Goal: Check status: Check status

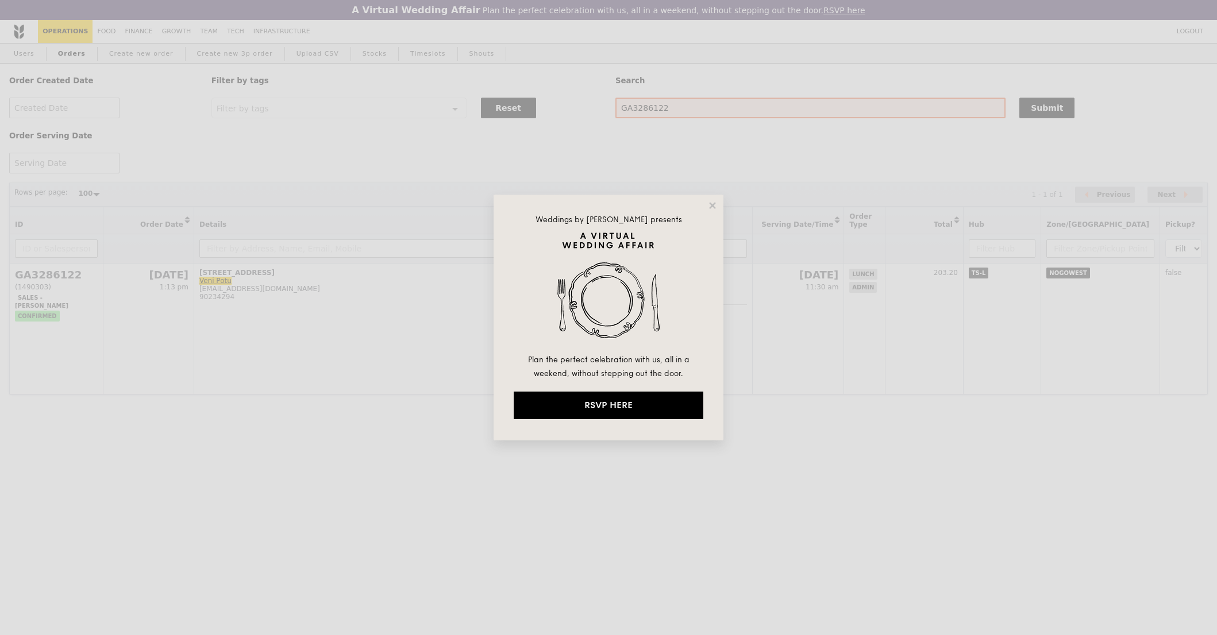
select select "100"
click at [708, 208] on icon at bounding box center [712, 206] width 10 height 10
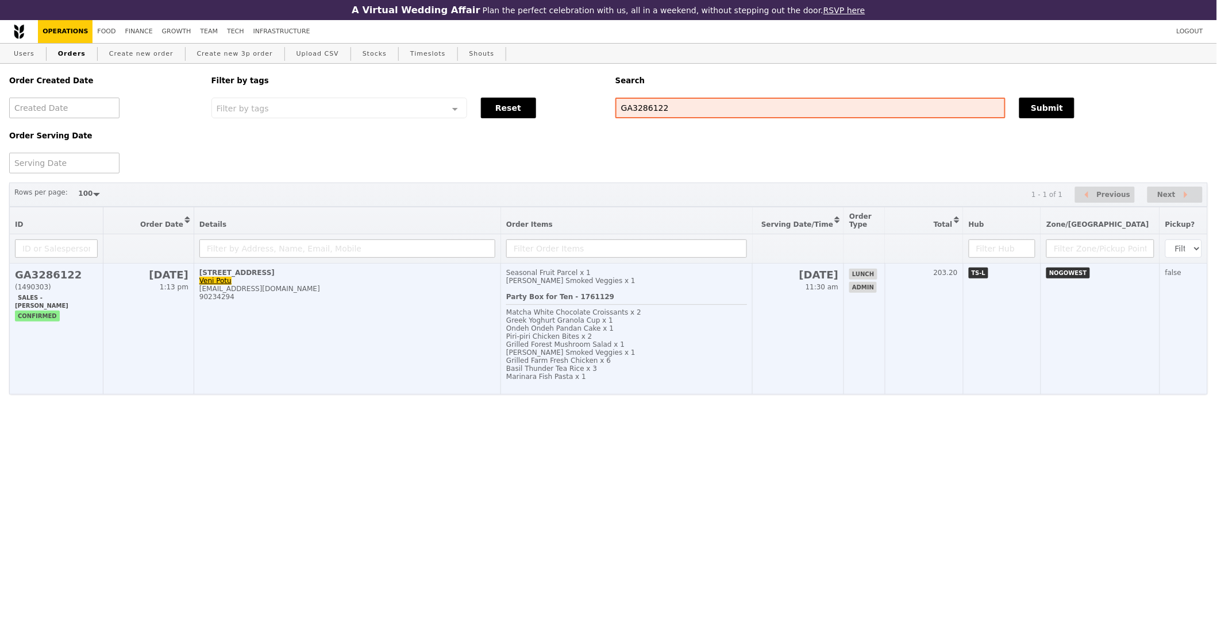
drag, startPoint x: 908, startPoint y: 358, endPoint x: 920, endPoint y: 353, distance: 13.1
click at [885, 358] on td "lunch admin" at bounding box center [864, 329] width 41 height 131
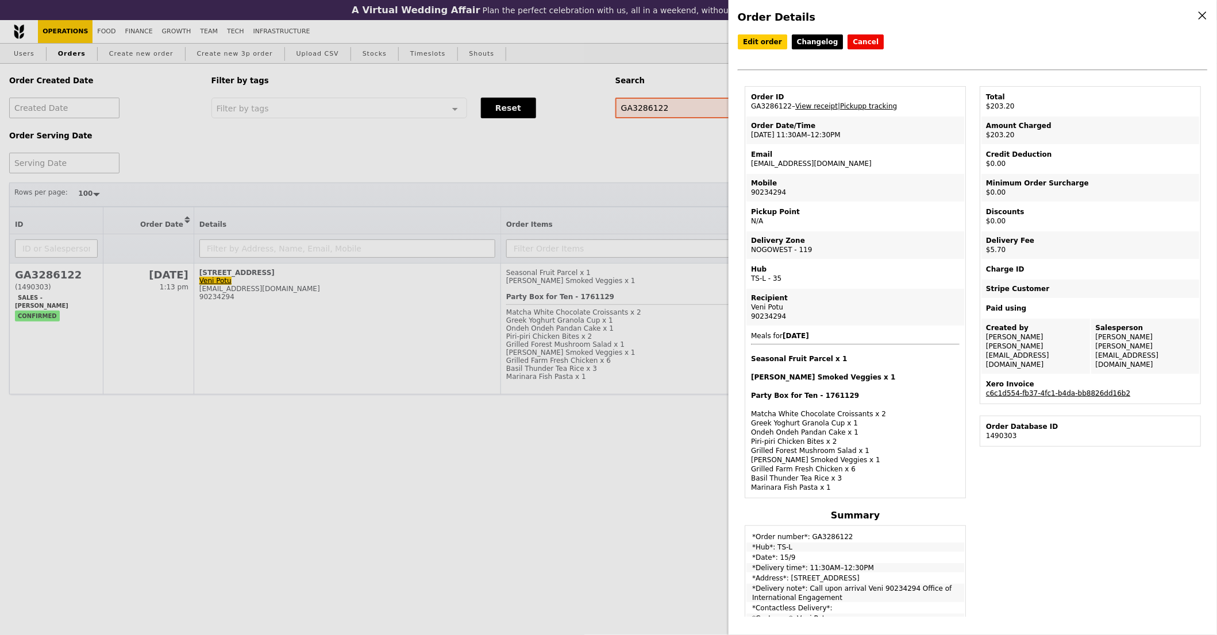
click at [1049, 390] on link "c6c1d554-fb37-4fc1-b4da-bb8826dd16b2" at bounding box center [1058, 394] width 144 height 8
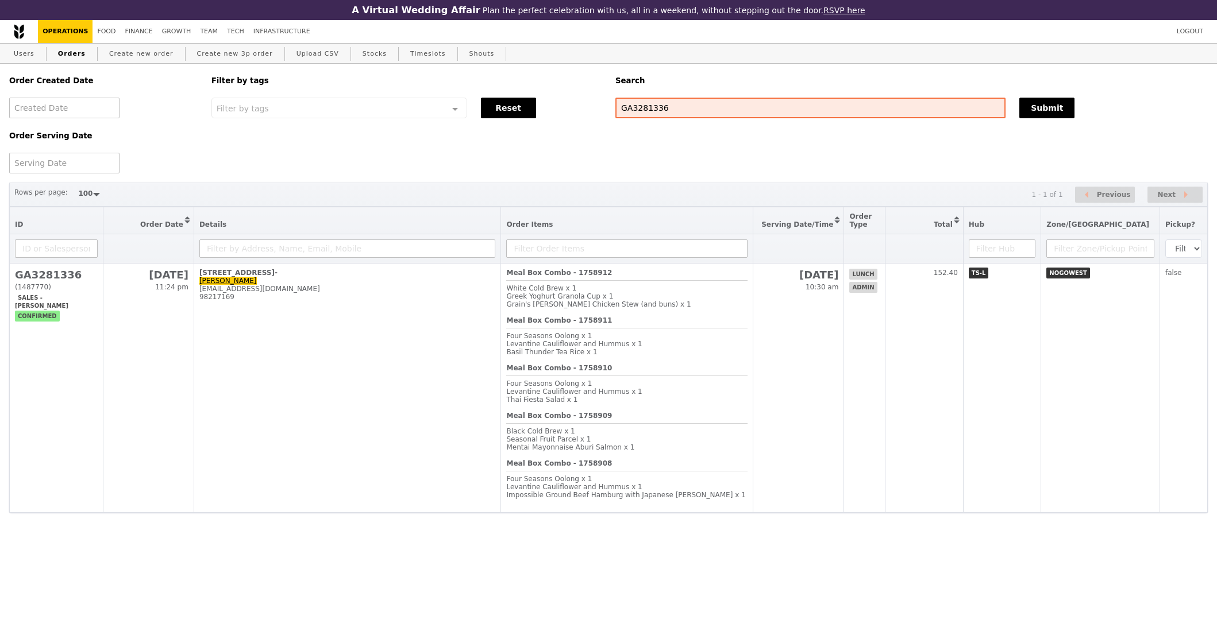
select select "100"
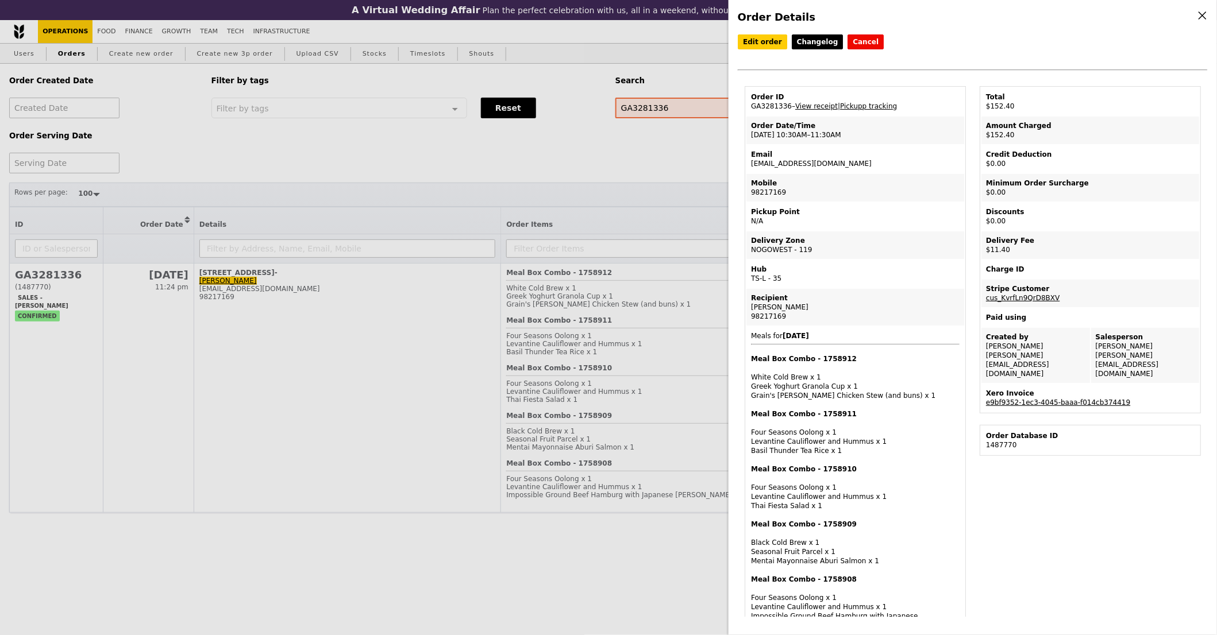
click at [1038, 399] on link "e9bf9352-1ec3-4045-baaa-f014cb374419" at bounding box center [1058, 403] width 144 height 8
